Goal: Transaction & Acquisition: Purchase product/service

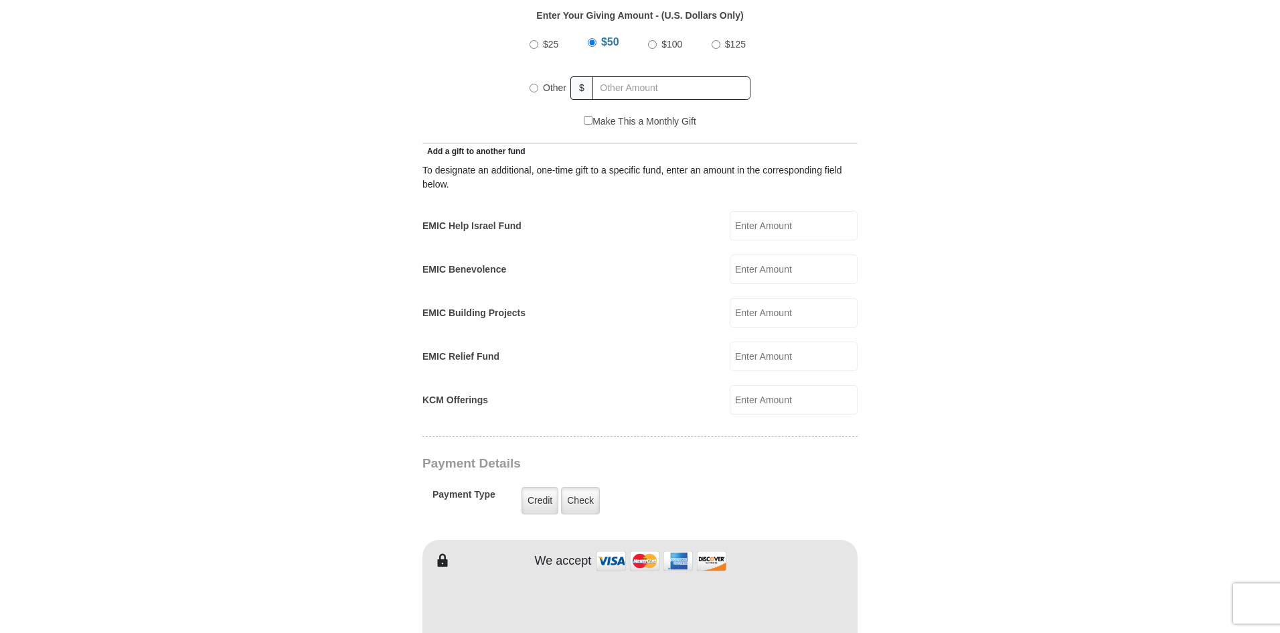
scroll to position [669, 0]
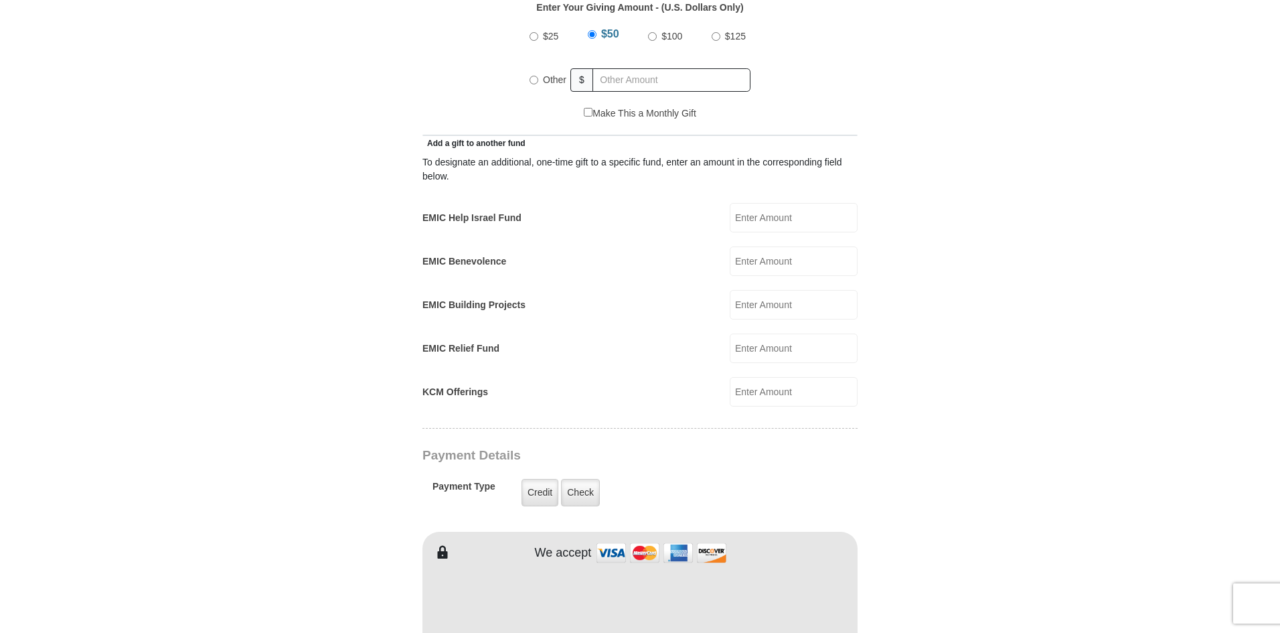
click at [532, 76] on input "Other" at bounding box center [534, 80] width 9 height 9
radio input "true"
click at [627, 70] on input "text" at bounding box center [673, 79] width 153 height 23
type input "200"
click at [299, 239] on form "[GEOGRAPHIC_DATA][DEMOGRAPHIC_DATA] Online Giving Because of gifts like yours, …" at bounding box center [639, 363] width 763 height 1958
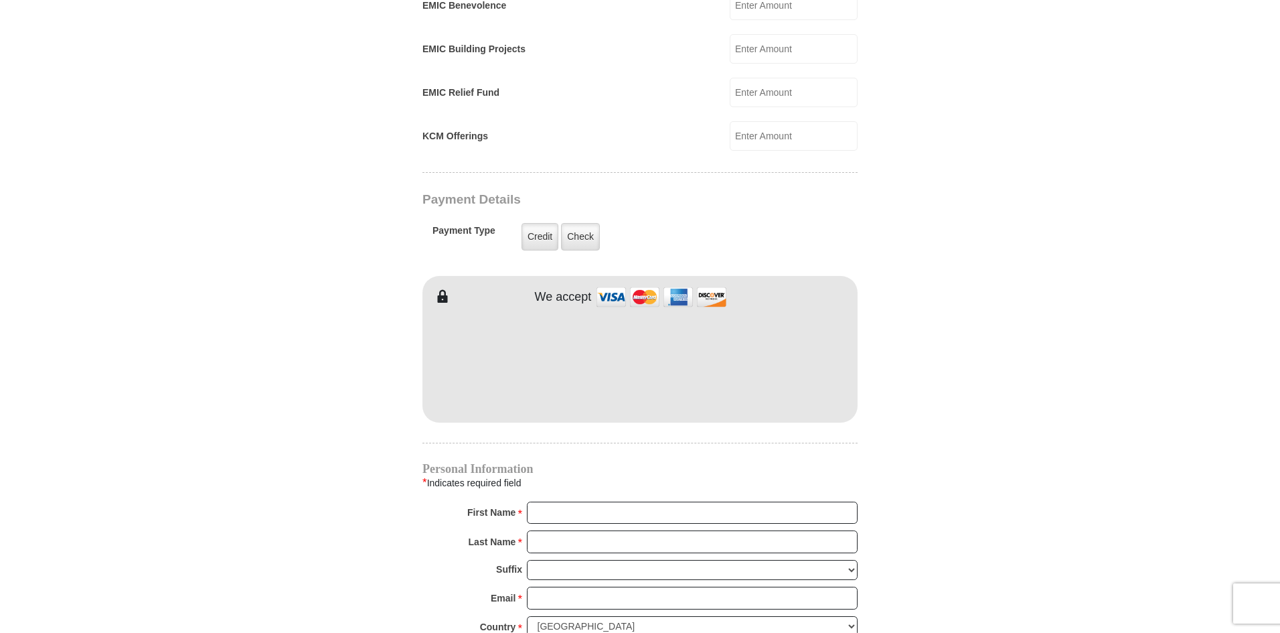
scroll to position [937, 0]
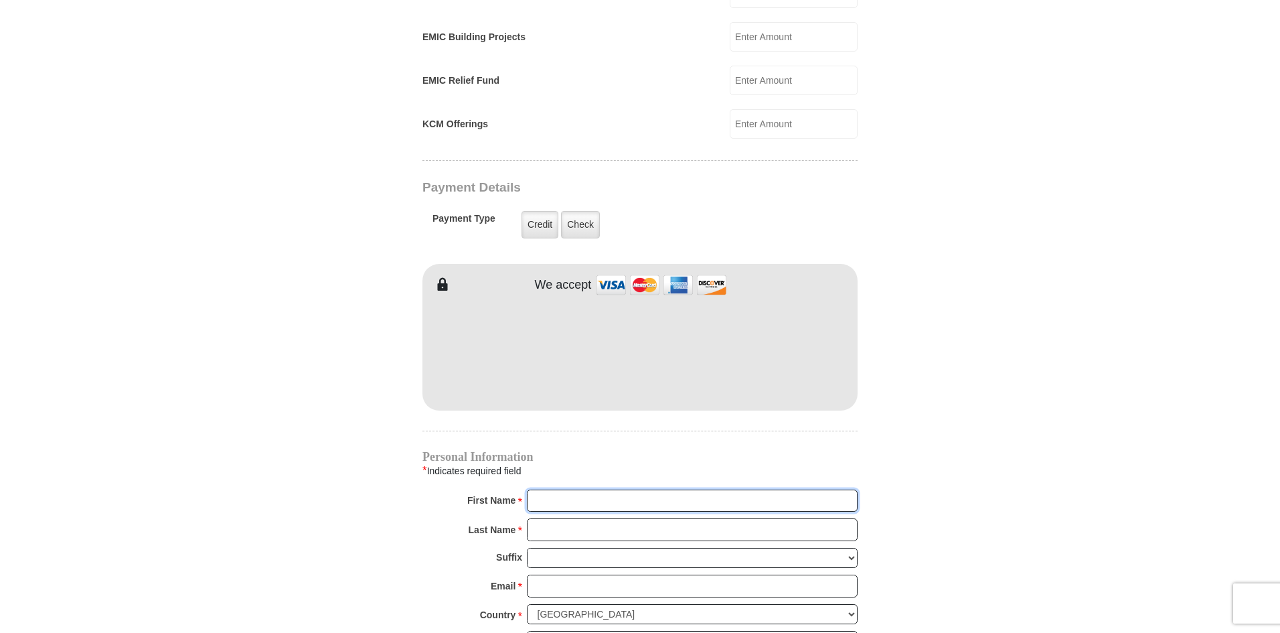
click at [562, 491] on input "First Name *" at bounding box center [692, 500] width 331 height 23
type input "[PERSON_NAME]"
click at [582, 520] on input "Last Name *" at bounding box center [692, 529] width 331 height 23
type input "[PERSON_NAME]"
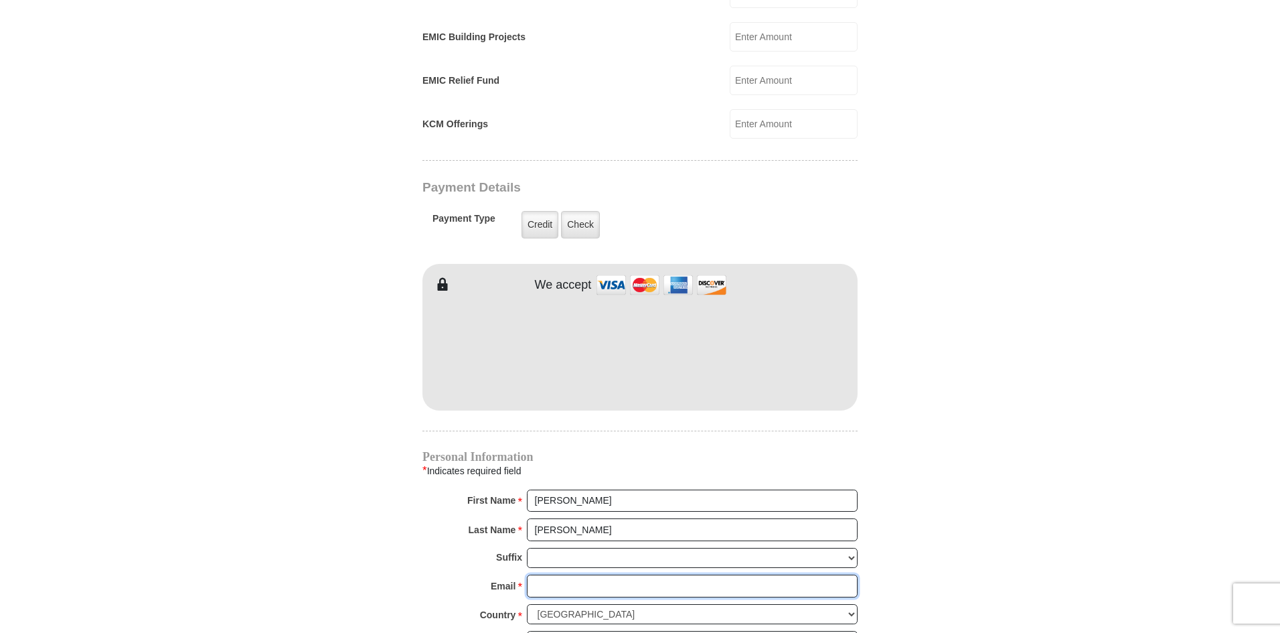
click at [576, 574] on input "Email *" at bounding box center [692, 585] width 331 height 23
type input "[EMAIL_ADDRESS][DOMAIN_NAME]"
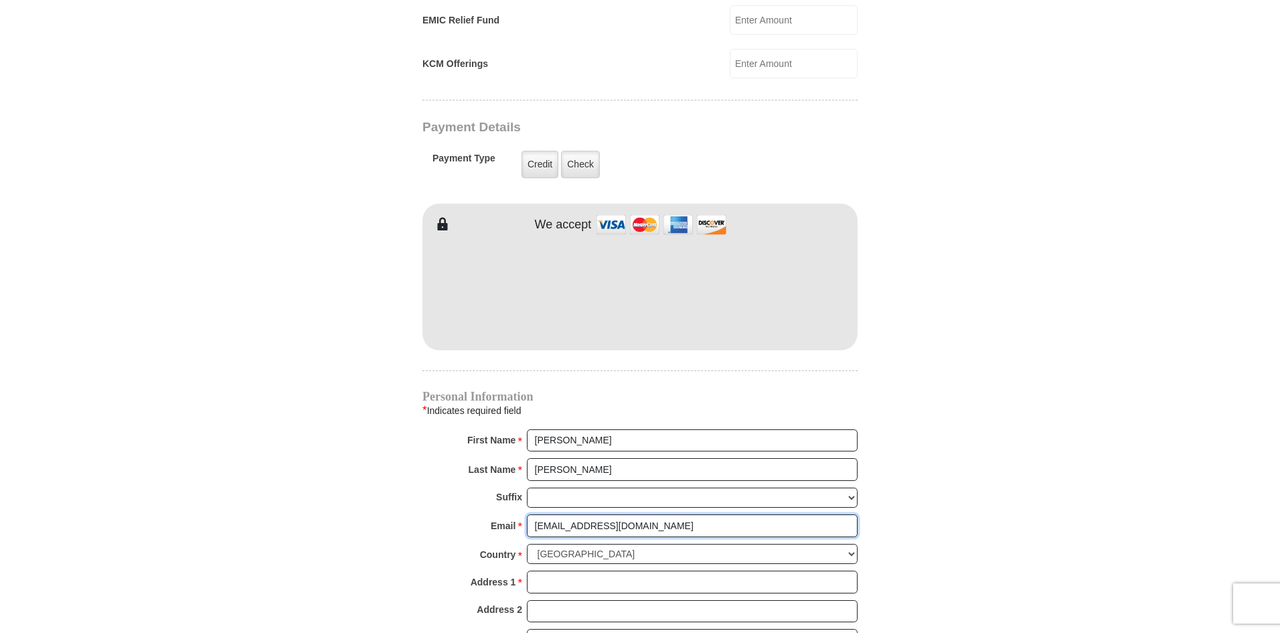
scroll to position [1071, 0]
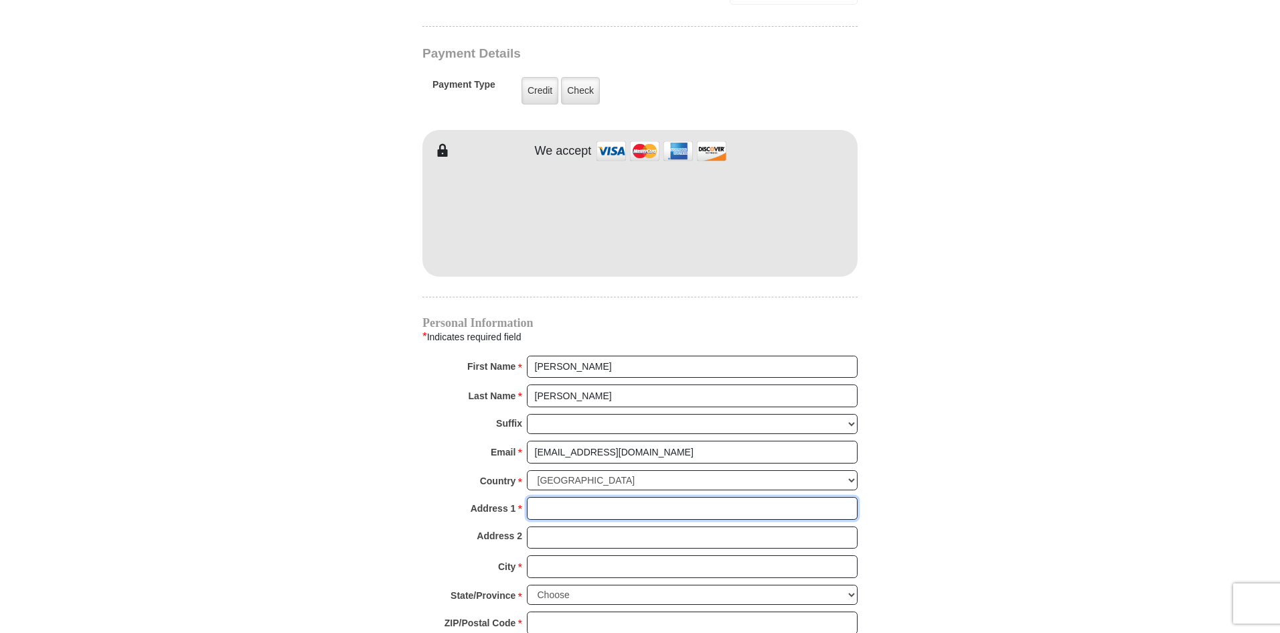
click at [584, 498] on input "Address 1 *" at bounding box center [692, 508] width 331 height 23
type input "[STREET_ADDRESS][PERSON_NAME]"
click at [572, 555] on input "City *" at bounding box center [692, 566] width 331 height 23
type input "Grapevine"
click at [592, 584] on select "Choose [US_STATE] [US_STATE] [US_STATE] [US_STATE] [US_STATE] Armed Forces Amer…" at bounding box center [692, 594] width 331 height 21
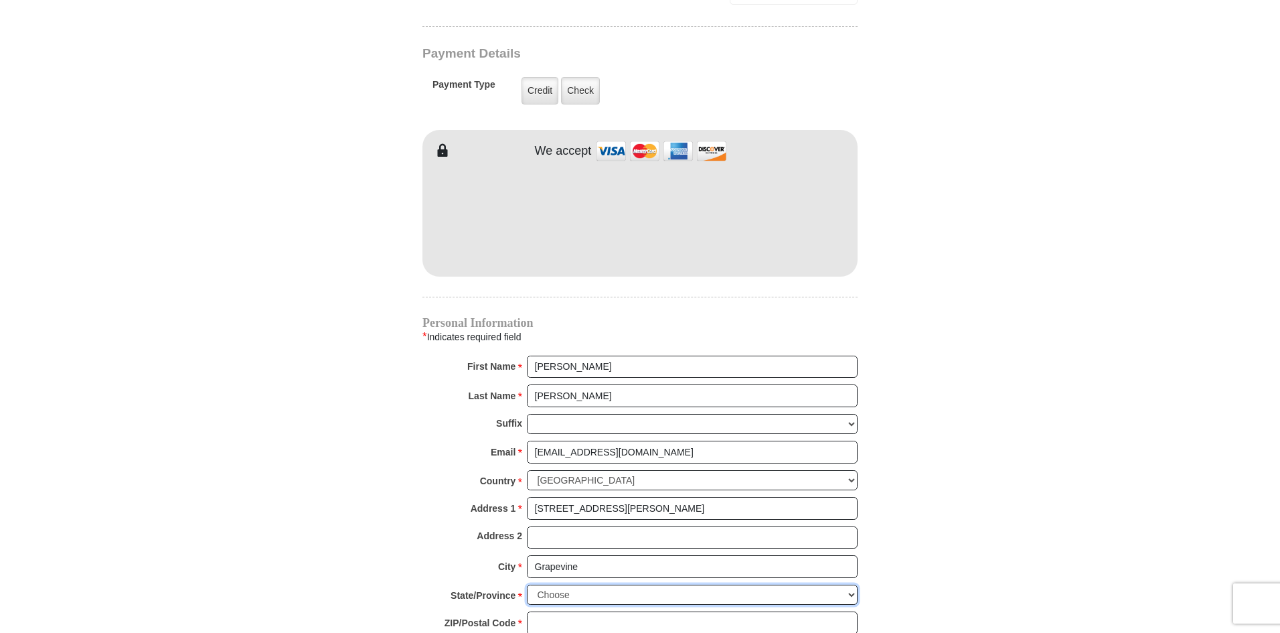
click at [527, 584] on select "Choose [US_STATE] [US_STATE] [US_STATE] [US_STATE] [US_STATE] Armed Forces Amer…" at bounding box center [692, 594] width 331 height 21
click at [592, 584] on select "Choose [US_STATE] [US_STATE] [US_STATE] [US_STATE] [US_STATE] Armed Forces Amer…" at bounding box center [692, 594] width 331 height 21
select select "[GEOGRAPHIC_DATA]"
click at [527, 584] on select "Choose [US_STATE] [US_STATE] [US_STATE] [US_STATE] [US_STATE] Armed Forces Amer…" at bounding box center [692, 594] width 331 height 21
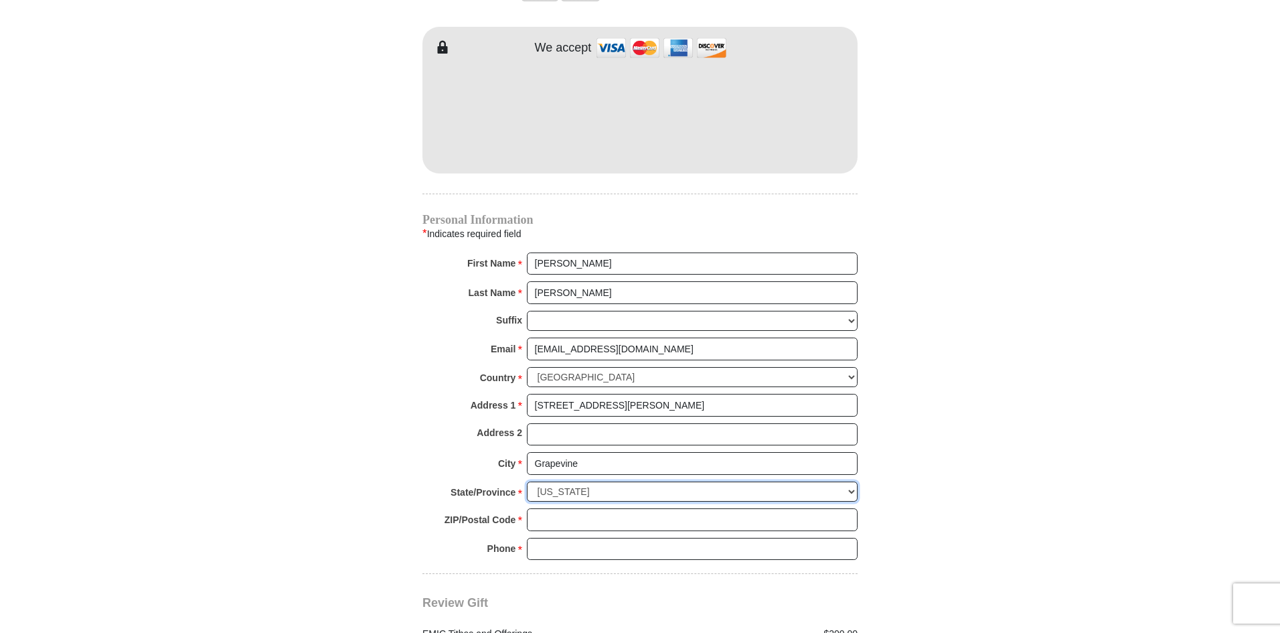
scroll to position [1205, 0]
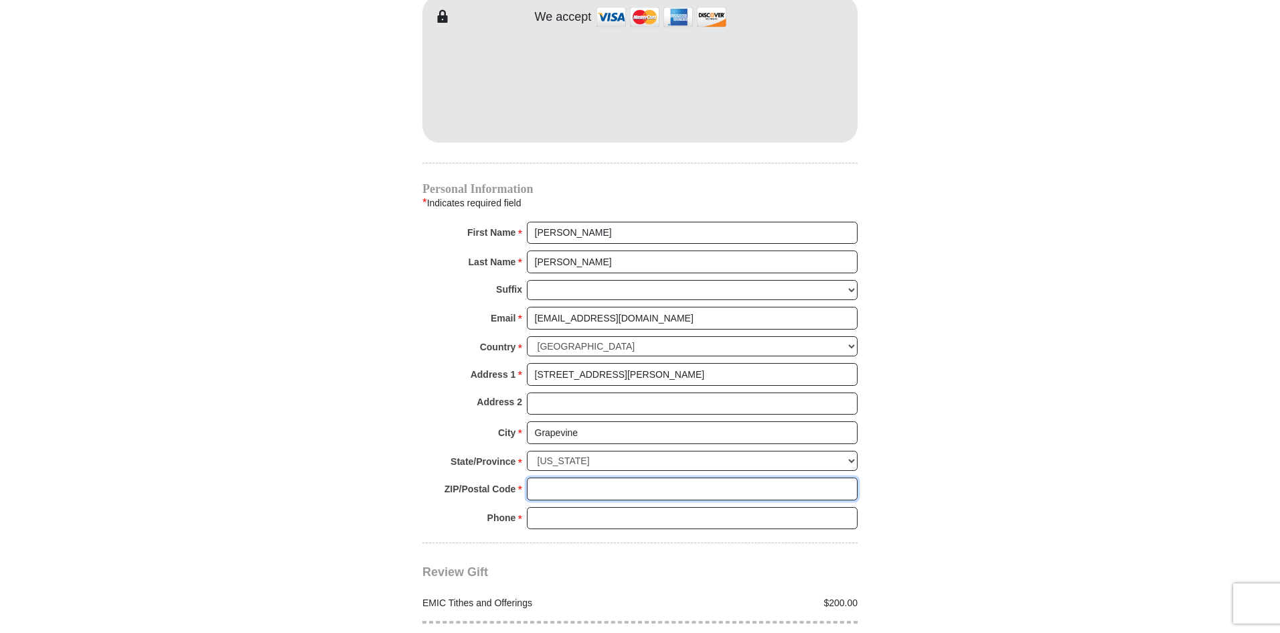
click at [570, 477] on input "ZIP/Postal Code *" at bounding box center [692, 488] width 331 height 23
type input "76051"
click at [584, 507] on input "Phone * *" at bounding box center [692, 518] width 331 height 23
type input "8176005402"
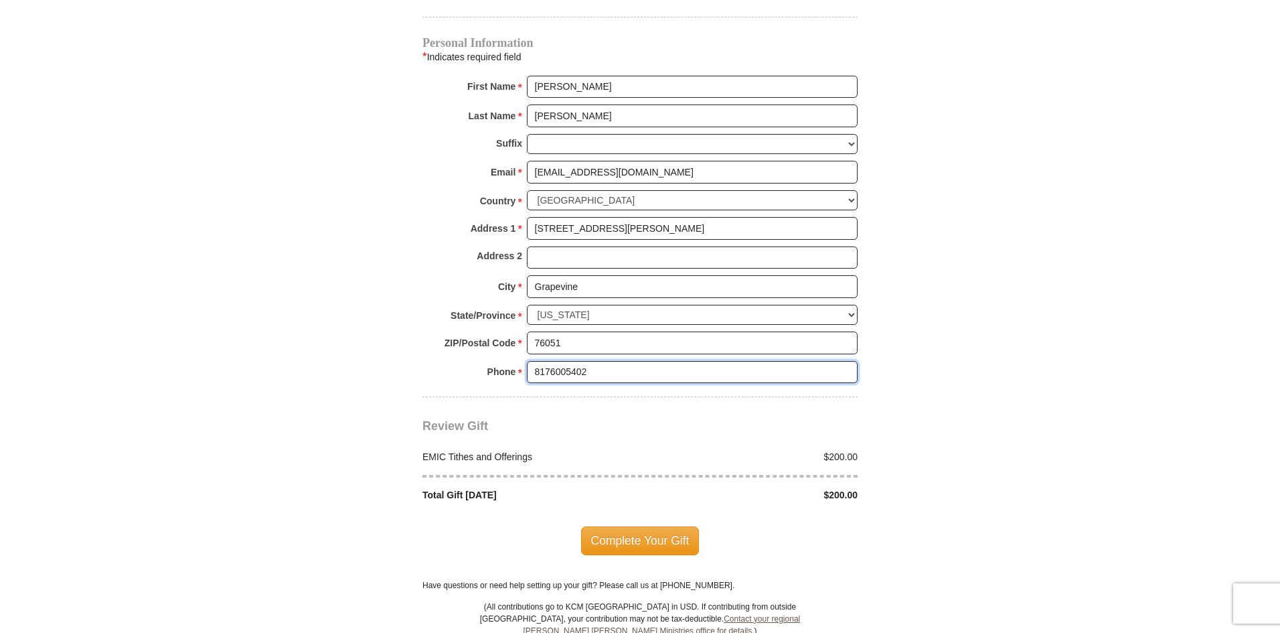
scroll to position [1473, 0]
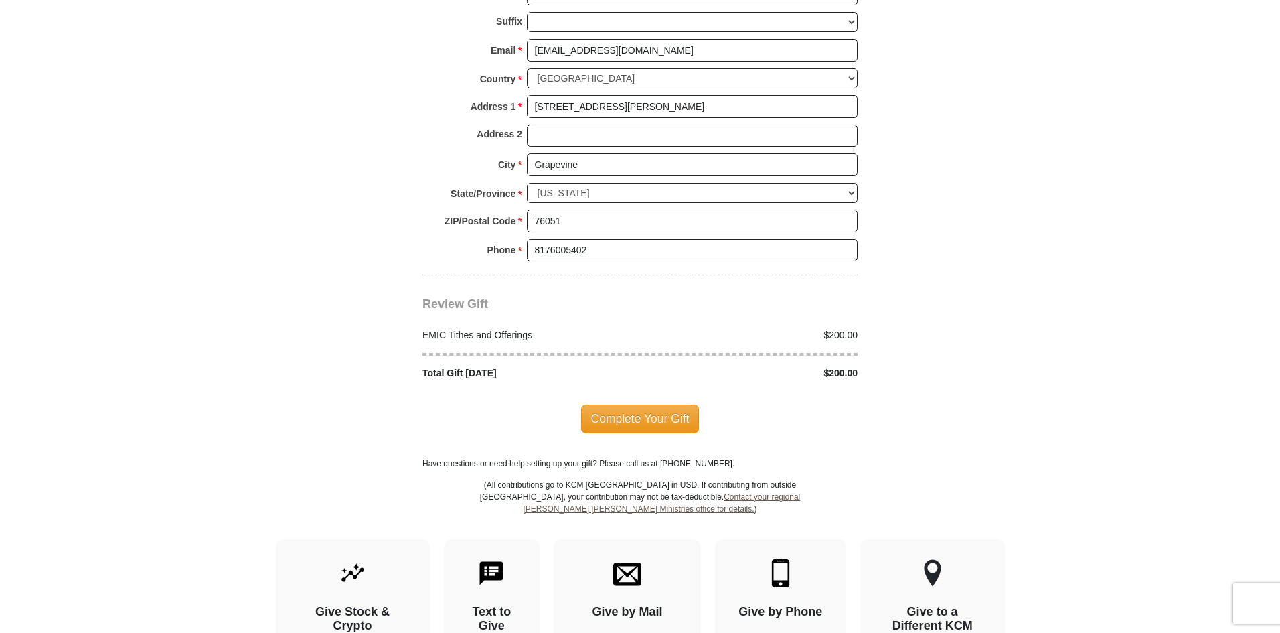
drag, startPoint x: 639, startPoint y: 392, endPoint x: 661, endPoint y: 400, distance: 23.5
click at [639, 404] on span "Complete Your Gift" at bounding box center [640, 418] width 118 height 28
